Goal: Navigation & Orientation: Go to known website

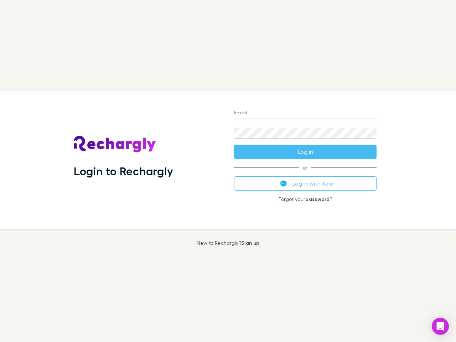
click at [228, 171] on div "Login to Rechargly" at bounding box center [148, 159] width 160 height 138
click at [305, 113] on input "Email" at bounding box center [305, 113] width 142 height 11
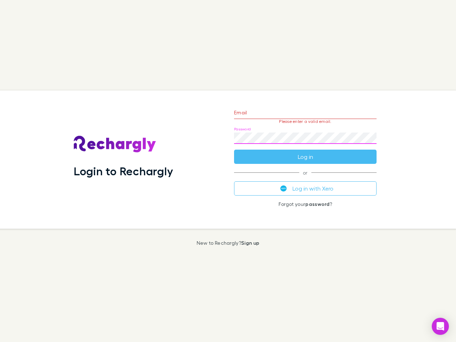
click at [305, 152] on form "Email Please enter a valid email. Password Log in" at bounding box center [305, 133] width 142 height 62
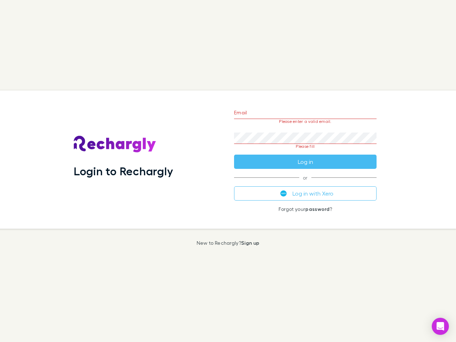
click at [305, 183] on div "Email Please enter a valid email. Password Please fill Log in or Log in with Xe…" at bounding box center [305, 159] width 154 height 138
click at [440, 326] on icon "Open Intercom Messenger" at bounding box center [440, 326] width 7 height 9
